Goal: Information Seeking & Learning: Understand process/instructions

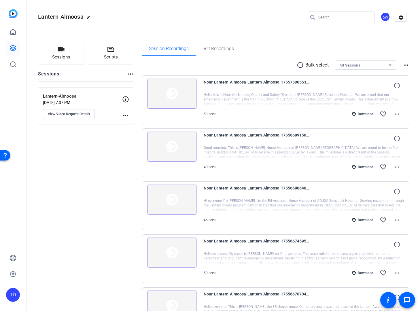
click at [241, 79] on span "Nour-Lantern-Almoosa-Lantern-Almoosa-1755750055345-webcam" at bounding box center [257, 86] width 107 height 14
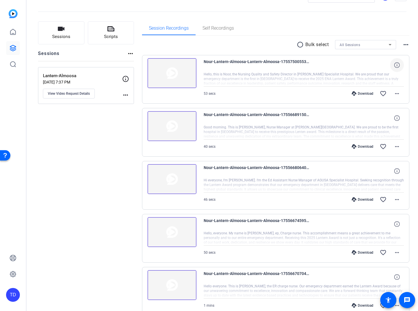
click at [397, 64] on span at bounding box center [397, 65] width 14 height 14
click at [85, 92] on span "View Video Request Details" at bounding box center [69, 93] width 42 height 5
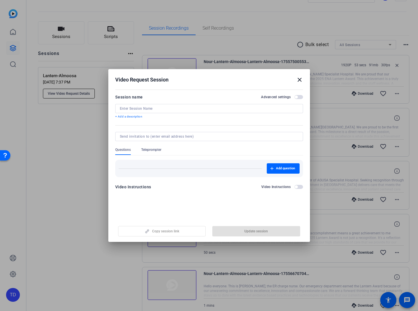
type input "Lantern-Almoosa"
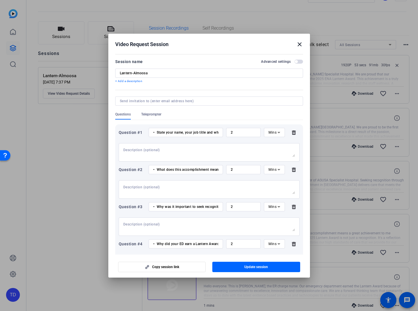
click at [214, 146] on div at bounding box center [209, 152] width 172 height 18
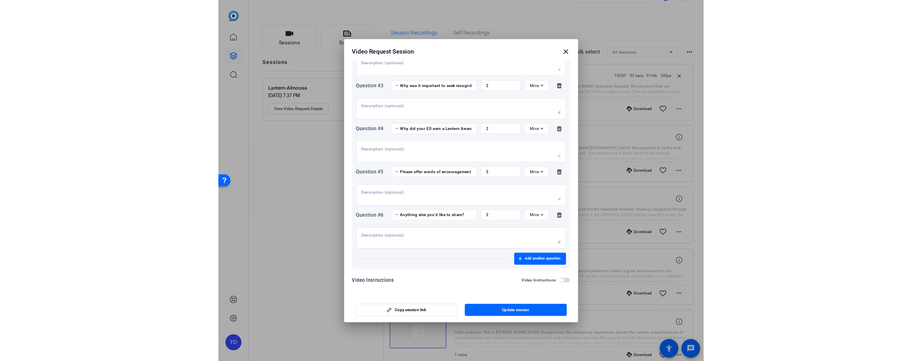
scroll to position [133, 0]
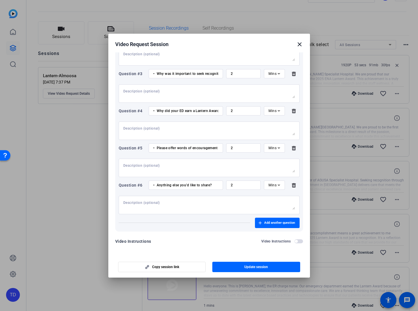
click at [303, 44] on h2 "Video Request Session close" at bounding box center [209, 43] width 202 height 19
click at [300, 44] on mat-icon "close" at bounding box center [299, 44] width 7 height 7
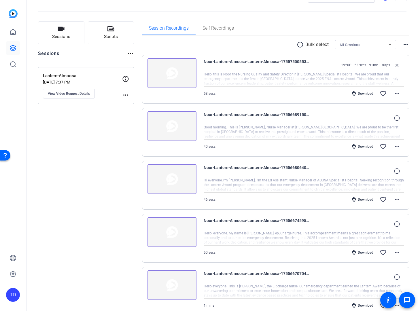
click at [297, 60] on span "Nour-Lantern-Almoosa-Lantern-Almoosa-1755750055345-webcam" at bounding box center [257, 65] width 107 height 14
click at [252, 92] on div "53 secs Download favorite_border more_horiz" at bounding box center [304, 94] width 201 height 14
click at [394, 94] on mat-icon "more_horiz" at bounding box center [397, 93] width 7 height 7
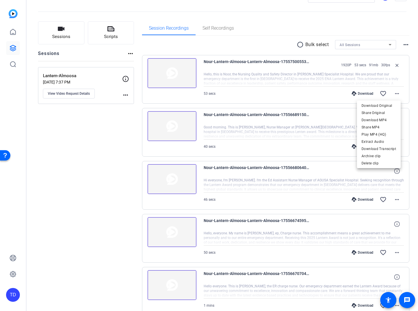
click at [226, 61] on div at bounding box center [209, 155] width 418 height 311
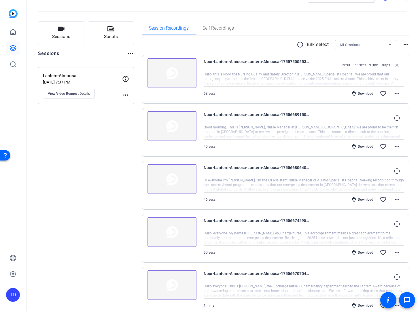
click at [226, 61] on body "Accessibility Screen-Reader Guide, Feedback, and Issue Reporting | New window T…" at bounding box center [209, 155] width 418 height 311
click at [226, 61] on span "Nour-Lantern-Almoosa-Lantern-Almoosa-1755750055345-webcam" at bounding box center [257, 65] width 107 height 14
click at [182, 72] on img at bounding box center [172, 73] width 49 height 30
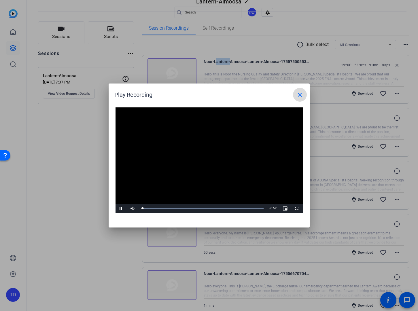
click at [297, 93] on mat-icon "close" at bounding box center [299, 94] width 7 height 7
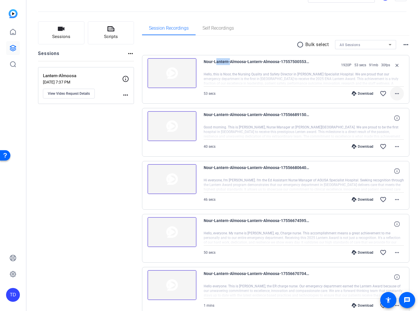
click at [398, 93] on span at bounding box center [397, 94] width 14 height 14
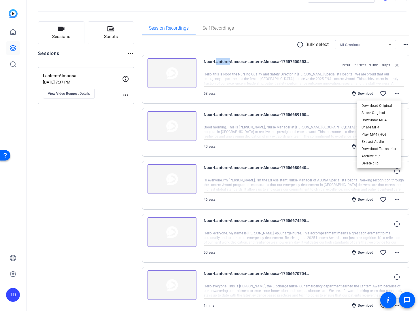
click at [309, 63] on div at bounding box center [209, 155] width 418 height 311
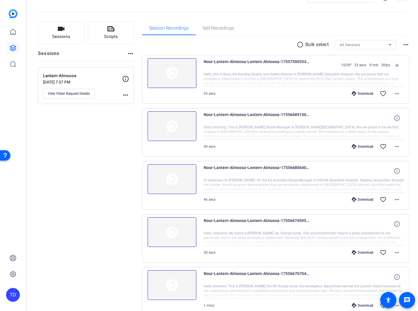
click at [303, 102] on div "Nour-Lantern-Almoosa-Lantern-Almoosa-1755750055345-webcam 1920P 53 secs 91mb 30…" at bounding box center [276, 79] width 268 height 49
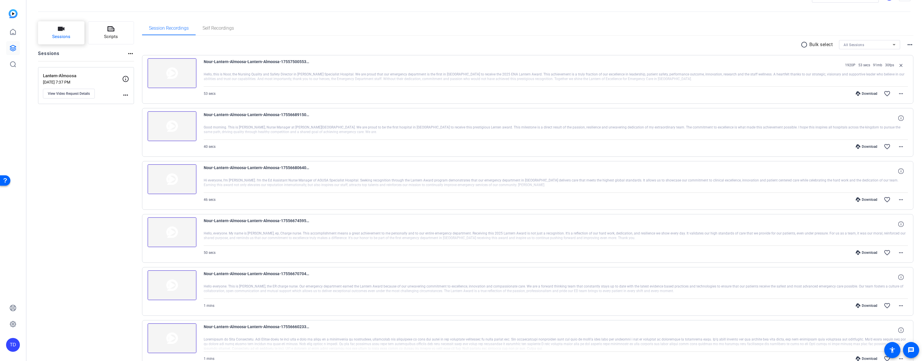
click at [71, 39] on button "Sessions" at bounding box center [61, 32] width 46 height 23
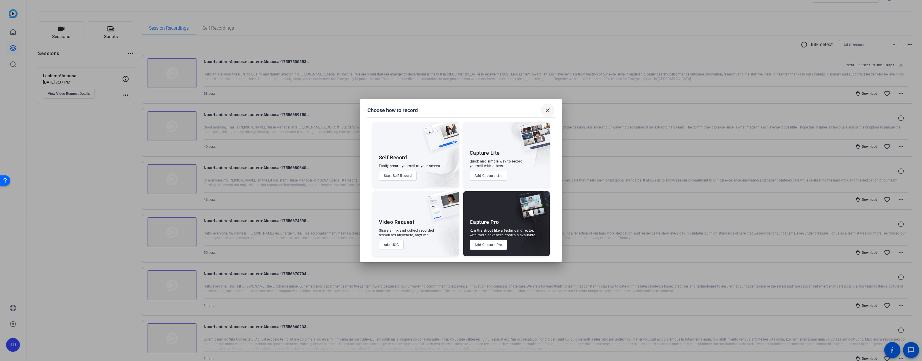
click at [418, 111] on mat-icon "close" at bounding box center [547, 110] width 7 height 7
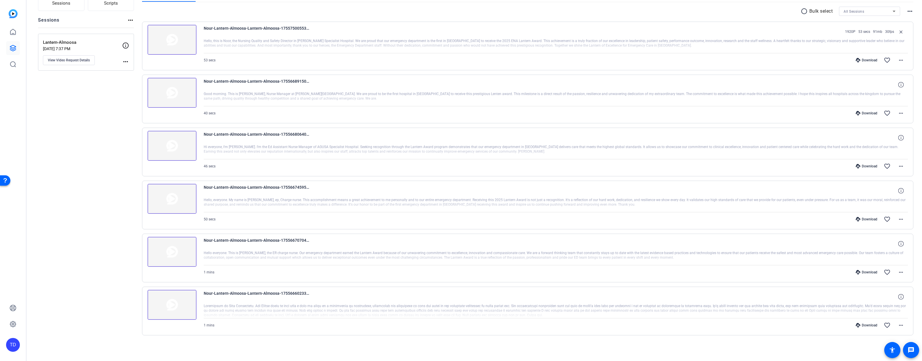
scroll to position [0, 0]
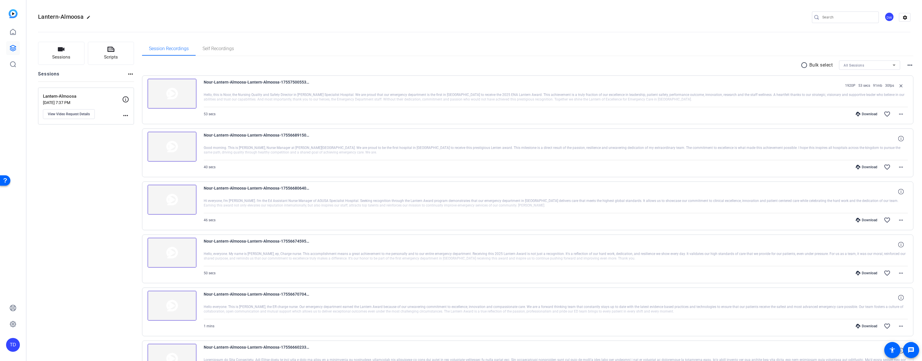
click at [418, 93] on div at bounding box center [556, 99] width 704 height 14
click at [418, 113] on mat-icon "more_horiz" at bounding box center [901, 114] width 7 height 7
click at [418, 93] on div at bounding box center [461, 180] width 922 height 361
click at [100, 107] on div "Lantern-Almoosa [DATE] 7:37 PM View Video Request Details" at bounding box center [82, 106] width 79 height 26
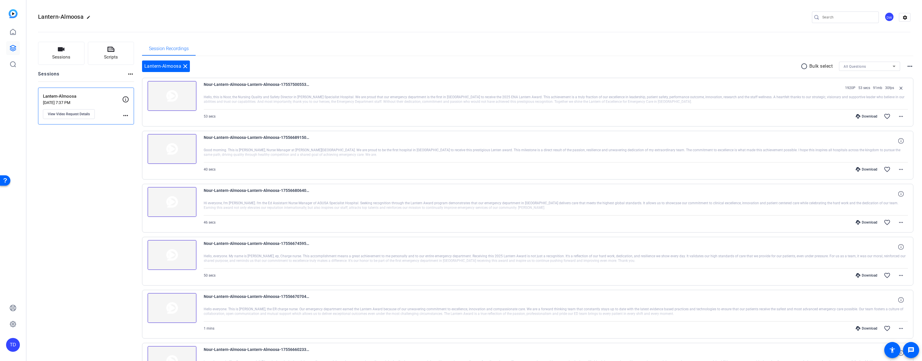
click at [107, 105] on div "Lantern-Almoosa [DATE] 7:37 PM View Video Request Details" at bounding box center [82, 106] width 79 height 26
click at [186, 68] on mat-icon "close" at bounding box center [185, 66] width 7 height 7
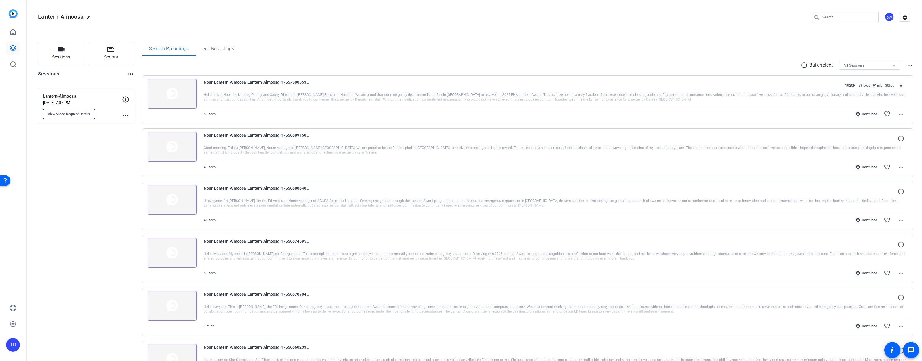
click at [81, 113] on span "View Video Request Details" at bounding box center [69, 114] width 42 height 5
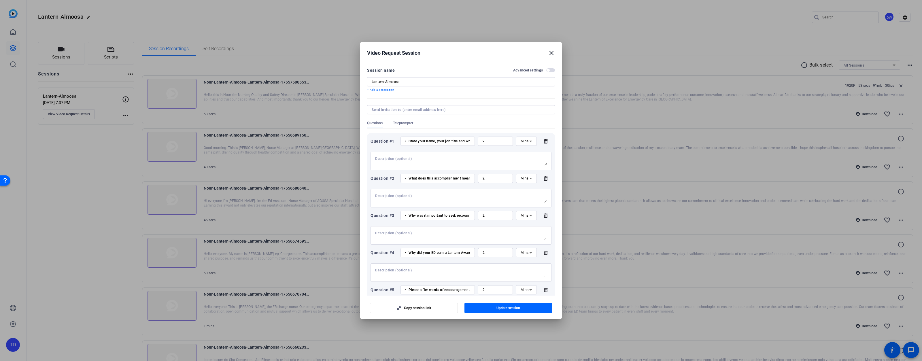
click at [418, 54] on mat-icon "close" at bounding box center [551, 53] width 7 height 7
